Goal: Transaction & Acquisition: Purchase product/service

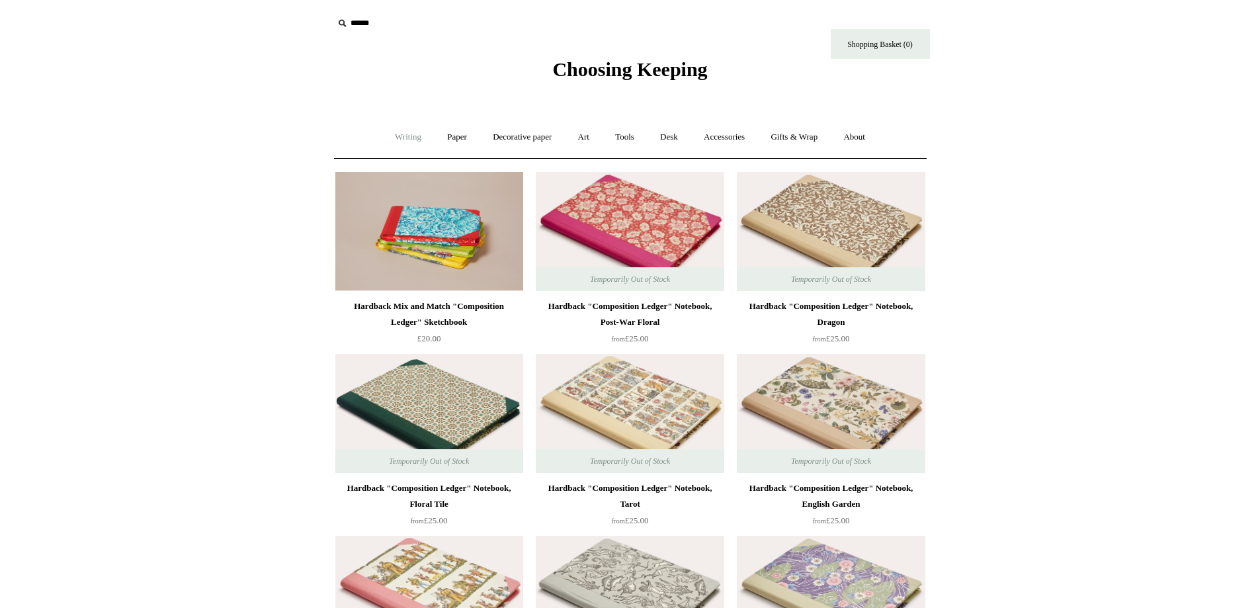
click at [406, 130] on link "Writing +" at bounding box center [408, 137] width 50 height 35
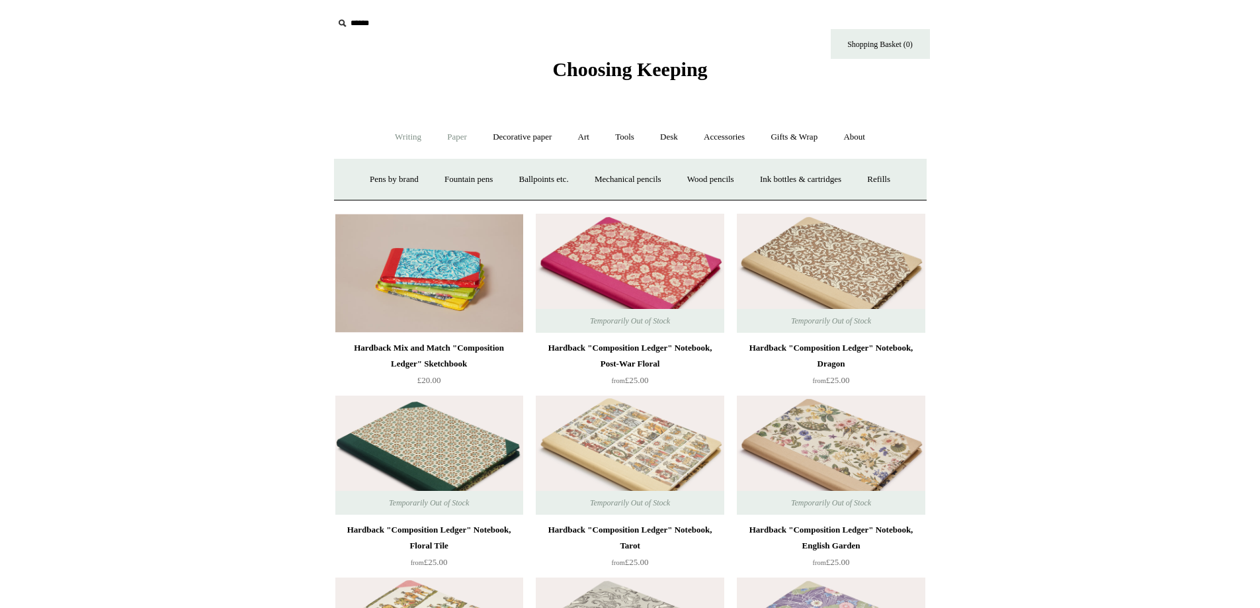
click at [447, 135] on link "Paper +" at bounding box center [457, 137] width 44 height 35
click at [434, 173] on link "Notebooks +" at bounding box center [445, 179] width 61 height 35
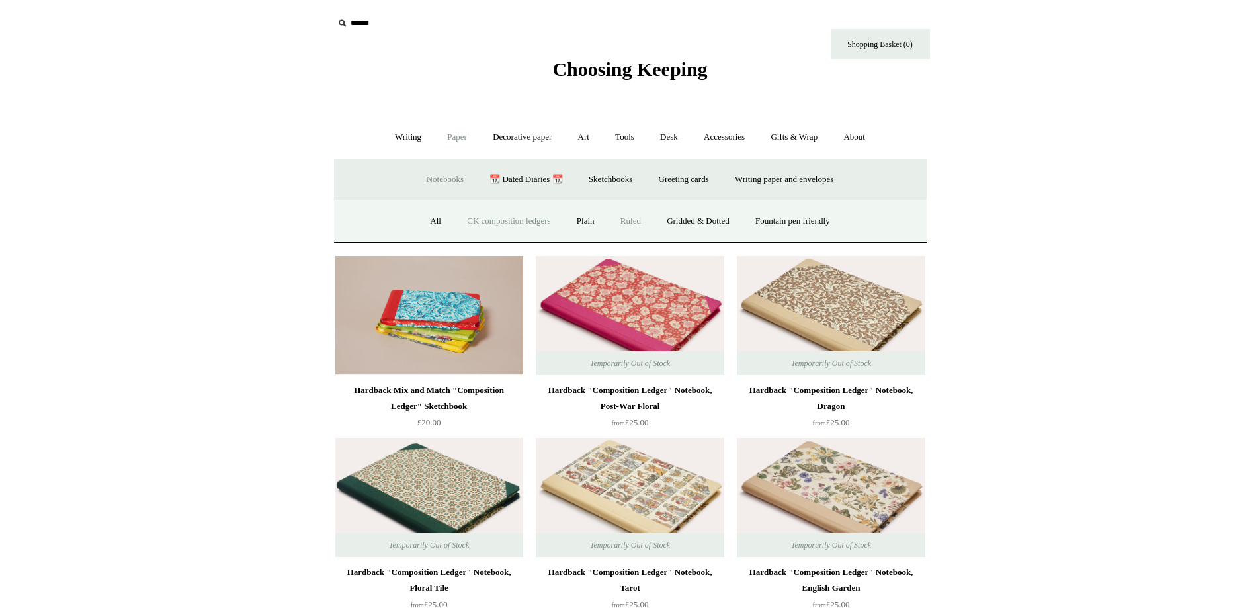
click at [625, 217] on link "Ruled" at bounding box center [631, 221] width 44 height 35
drag, startPoint x: 1131, startPoint y: 264, endPoint x: 1158, endPoint y: 138, distance: 129.2
click at [526, 177] on link "📆 Dated Diaries 📆" at bounding box center [526, 179] width 97 height 35
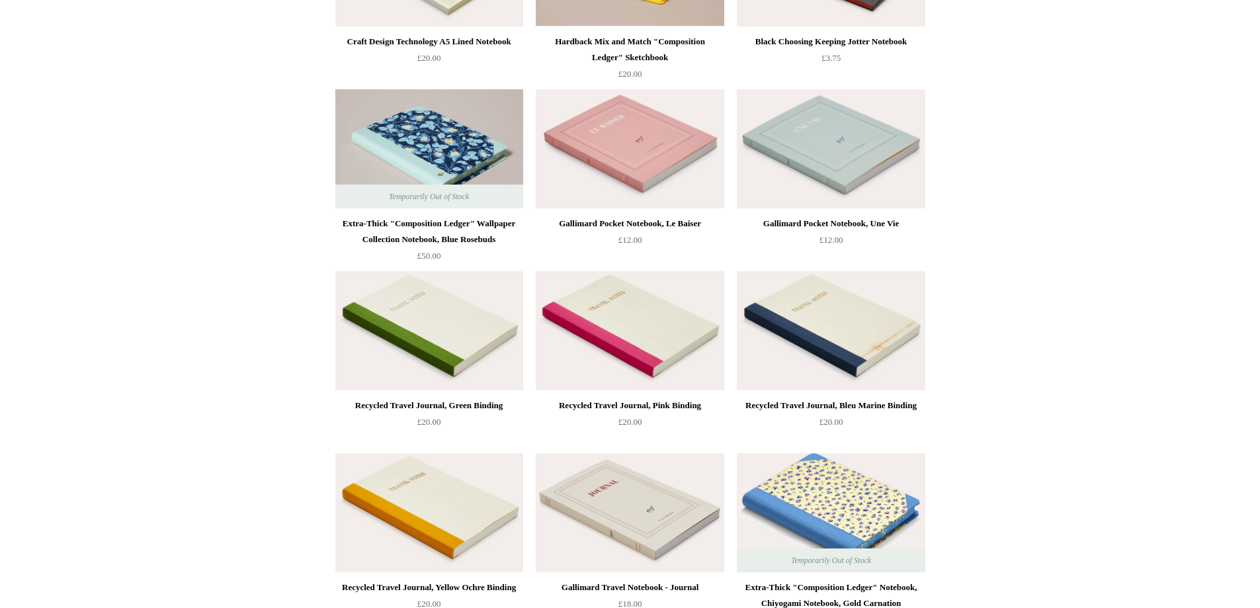
scroll to position [2779, 0]
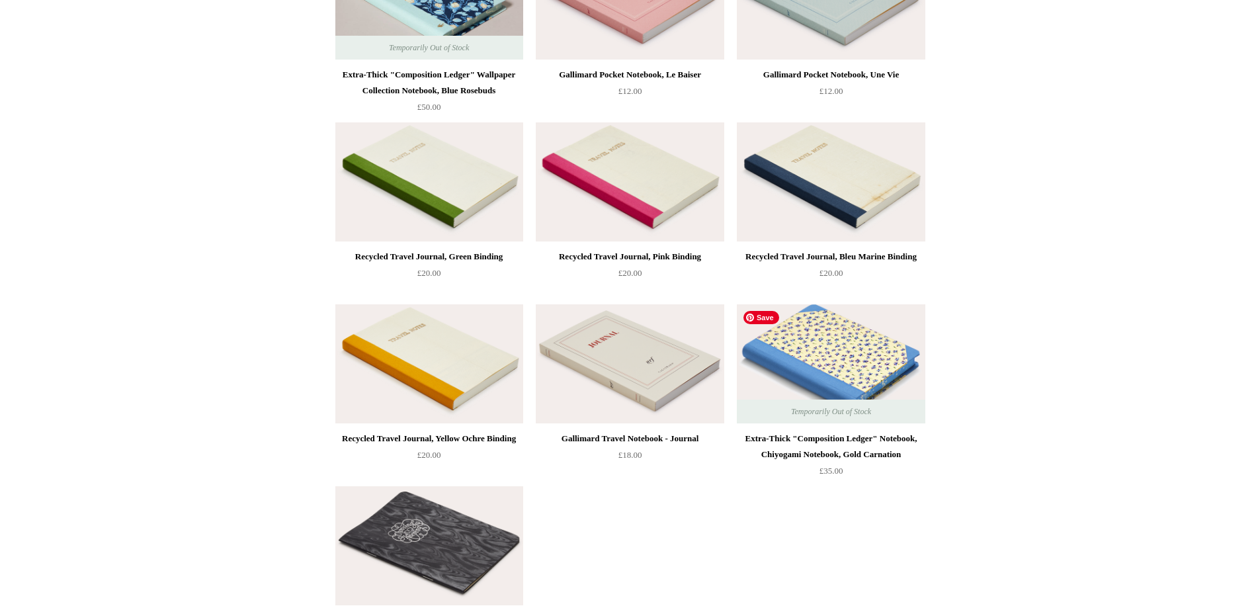
click at [822, 351] on img at bounding box center [831, 363] width 188 height 119
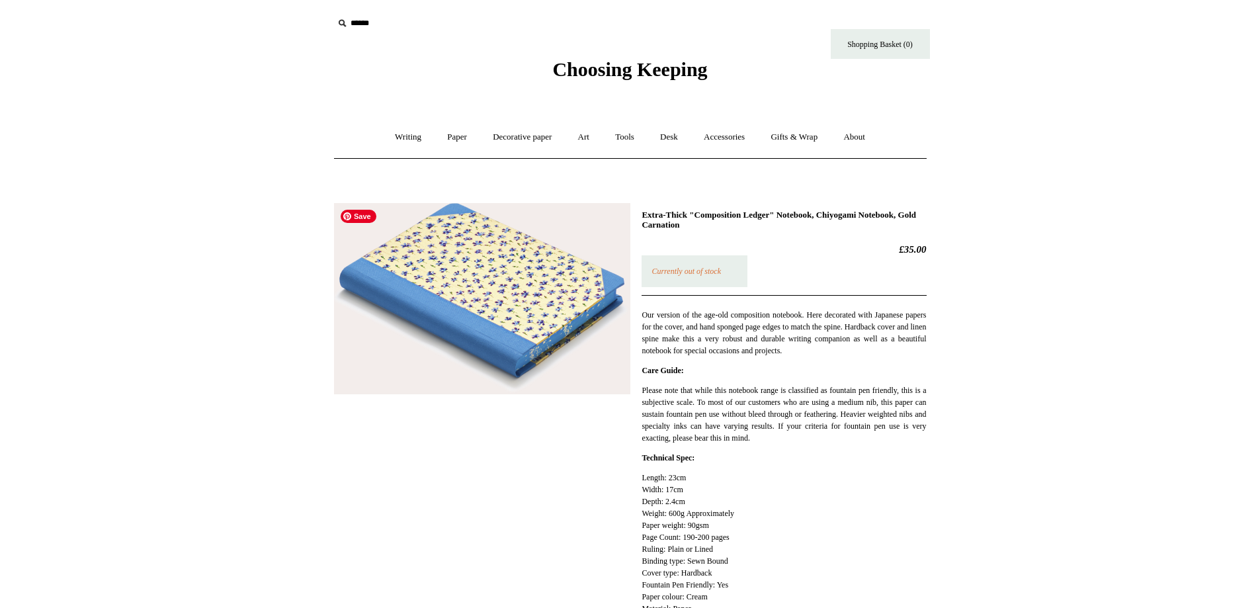
click at [556, 260] on img at bounding box center [482, 298] width 296 height 191
